Goal: Information Seeking & Learning: Learn about a topic

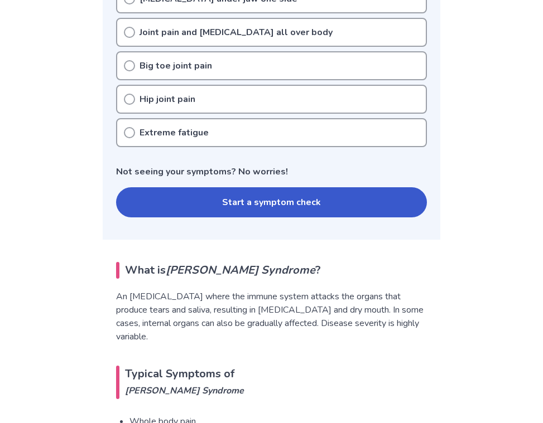
scroll to position [509, 0]
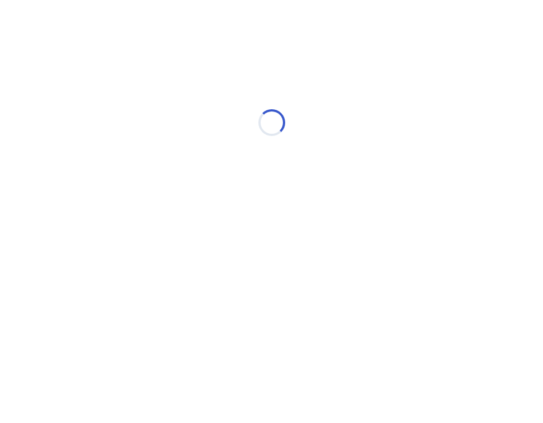
click at [11, 228] on div "Loading..." at bounding box center [271, 122] width 543 height 223
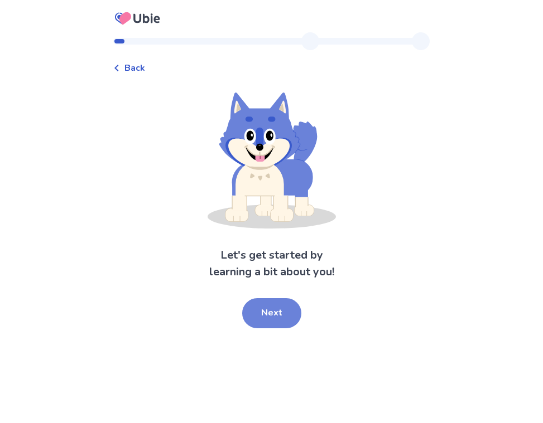
click at [269, 313] on button "Next" at bounding box center [271, 313] width 59 height 30
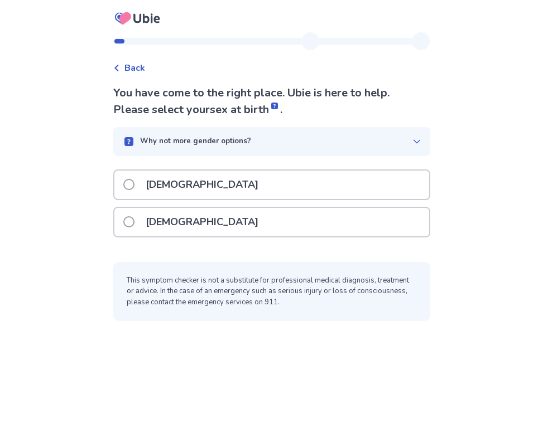
click at [132, 221] on span at bounding box center [128, 221] width 11 height 11
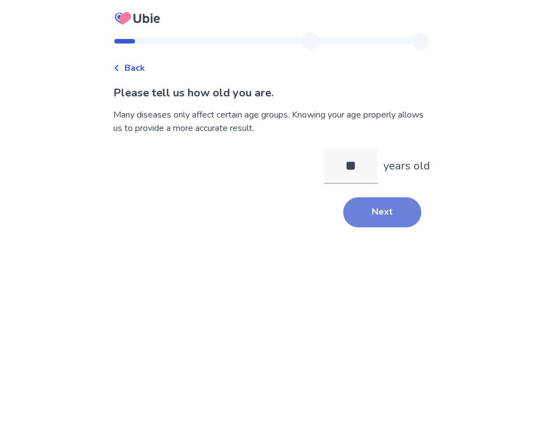
type input "**"
click at [379, 217] on button "Next" at bounding box center [382, 212] width 78 height 30
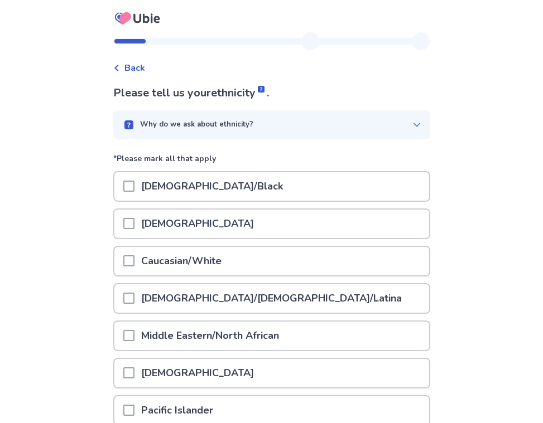
click at [134, 259] on span at bounding box center [128, 260] width 11 height 11
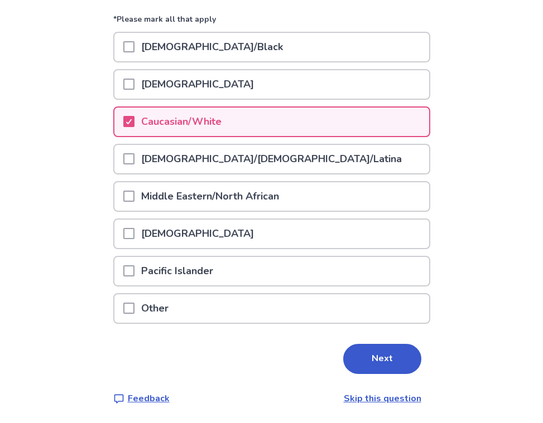
scroll to position [139, 0]
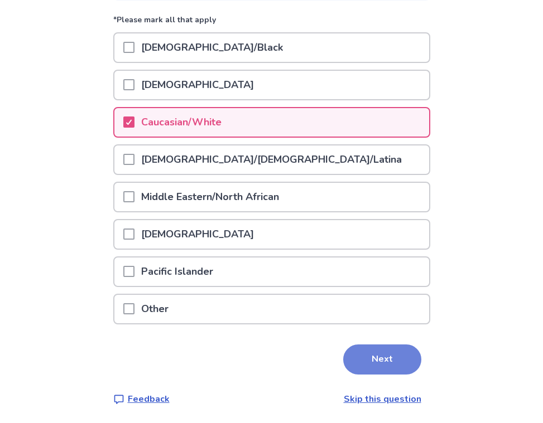
click at [375, 359] on button "Next" at bounding box center [382, 360] width 78 height 30
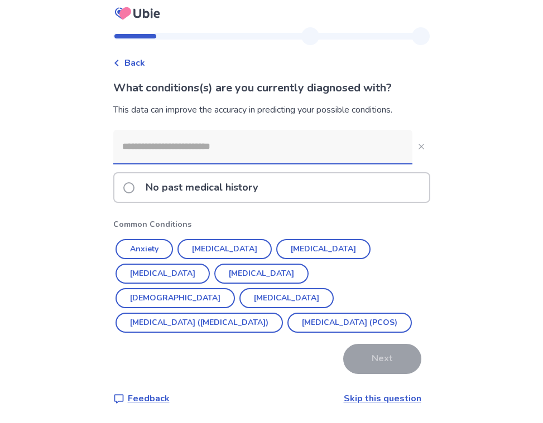
scroll to position [5, 0]
click at [351, 401] on link "Skip this question" at bounding box center [383, 399] width 78 height 12
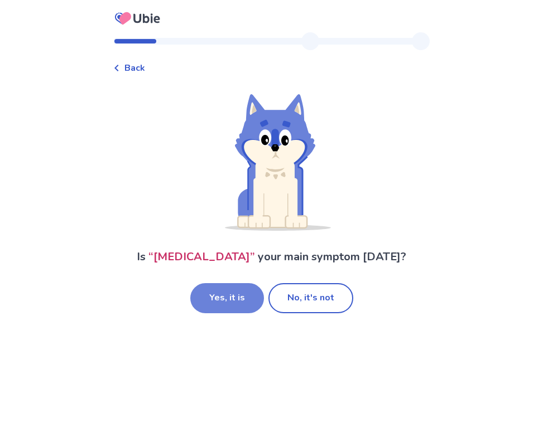
click at [233, 294] on button "Yes, it is" at bounding box center [227, 298] width 74 height 30
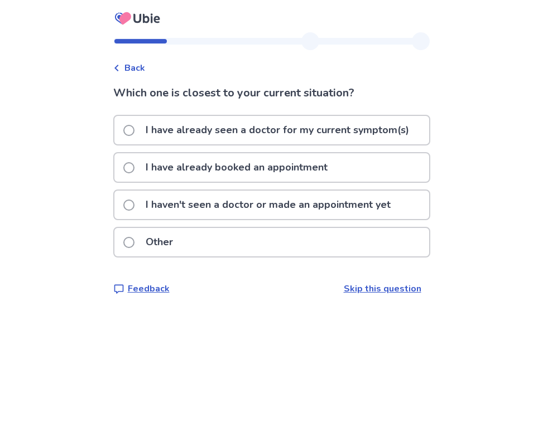
click at [366, 290] on link "Skip this question" at bounding box center [383, 289] width 78 height 12
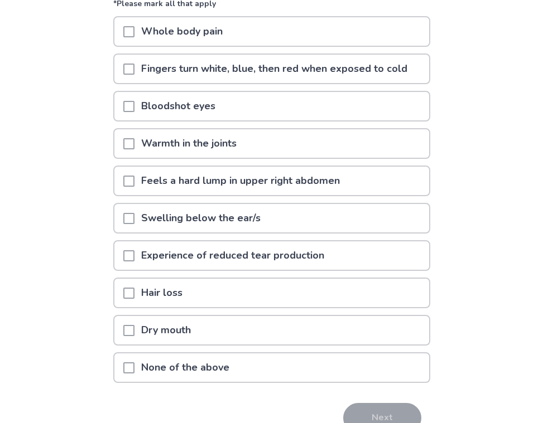
scroll to position [135, 0]
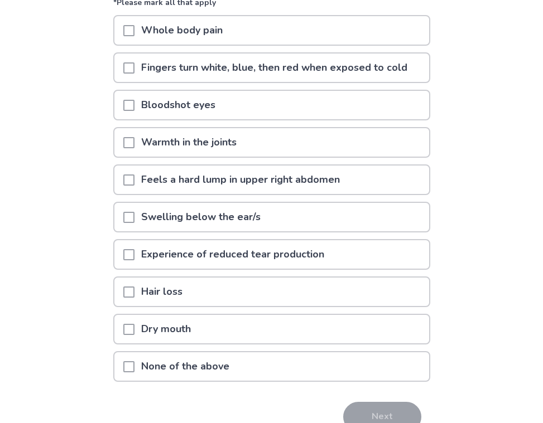
click at [134, 292] on span at bounding box center [128, 292] width 11 height 11
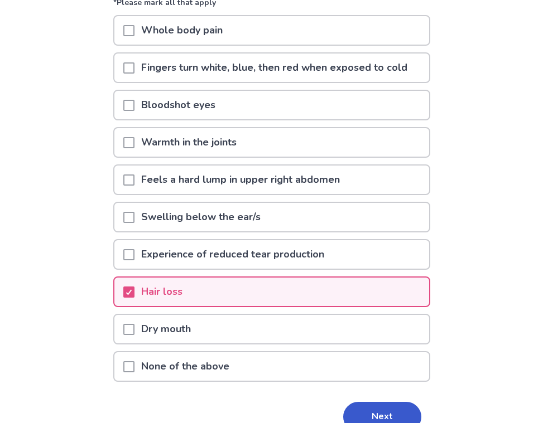
click at [134, 328] on span at bounding box center [128, 329] width 11 height 11
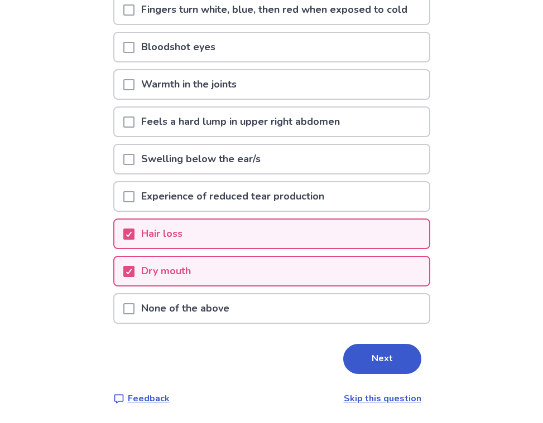
scroll to position [193, 0]
click at [376, 356] on button "Next" at bounding box center [382, 359] width 78 height 30
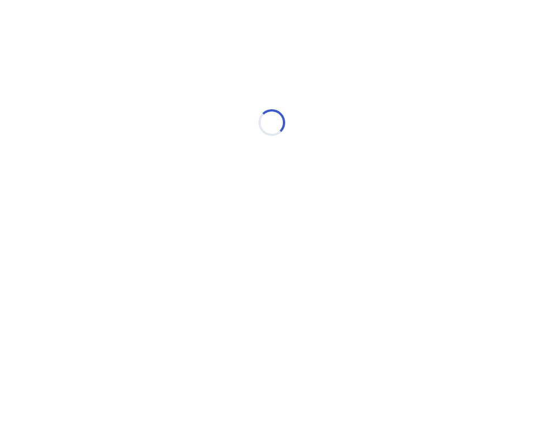
scroll to position [0, 0]
select select "*"
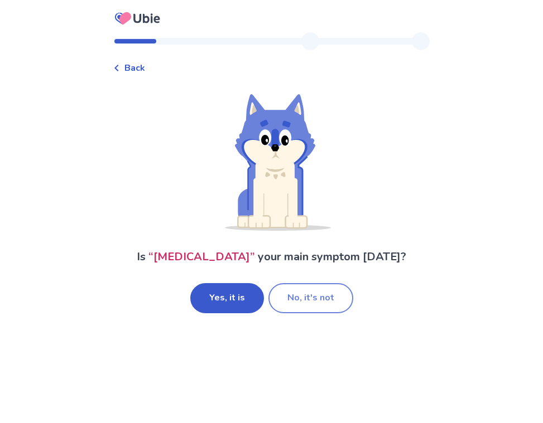
click at [298, 301] on button "No, it's not" at bounding box center [310, 298] width 85 height 30
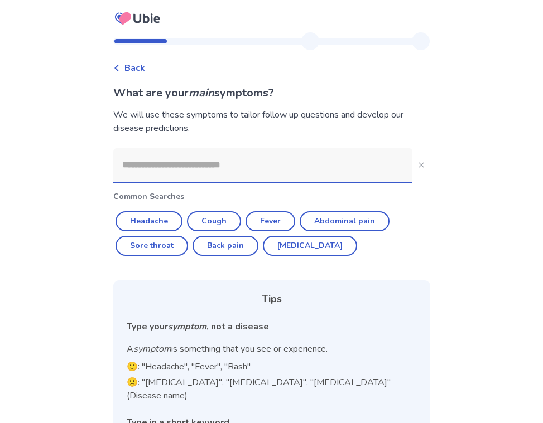
click at [136, 67] on span "Back" at bounding box center [134, 67] width 21 height 13
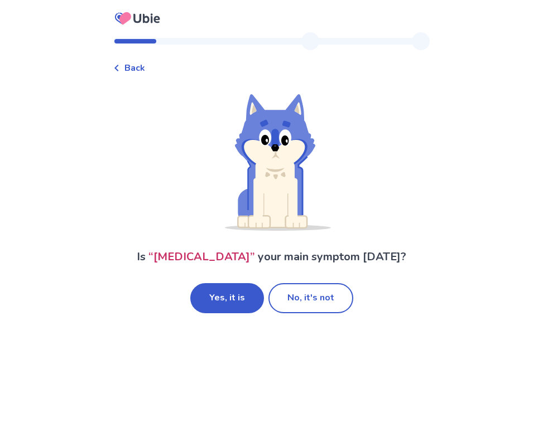
click at [122, 64] on div "Back" at bounding box center [129, 67] width 32 height 13
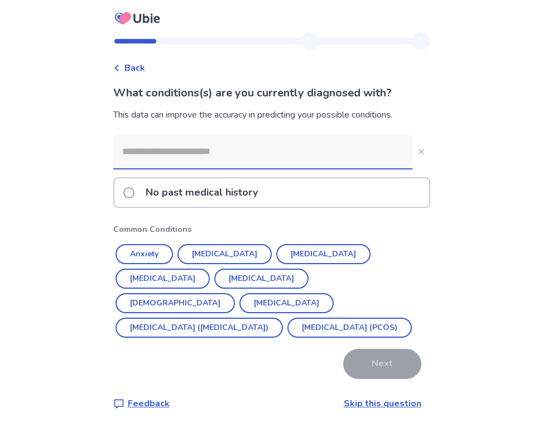
click at [122, 64] on div "Back" at bounding box center [129, 67] width 32 height 13
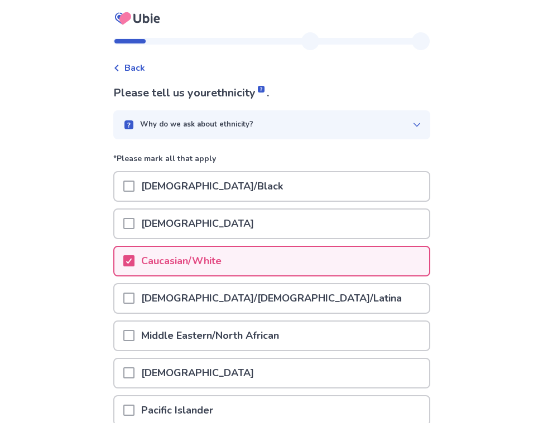
click at [120, 65] on icon at bounding box center [116, 68] width 7 height 7
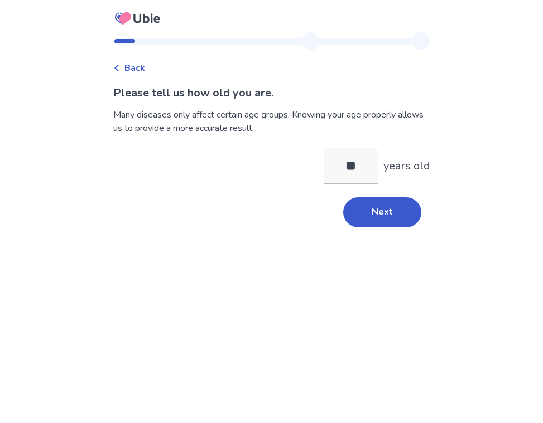
click at [120, 66] on icon at bounding box center [116, 68] width 7 height 7
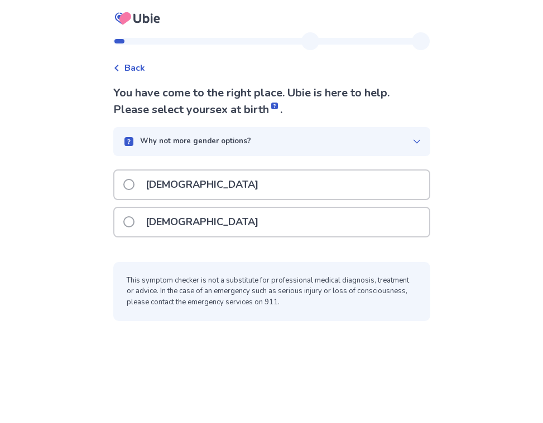
click at [123, 64] on div "Back" at bounding box center [129, 67] width 32 height 13
